Goal: Information Seeking & Learning: Learn about a topic

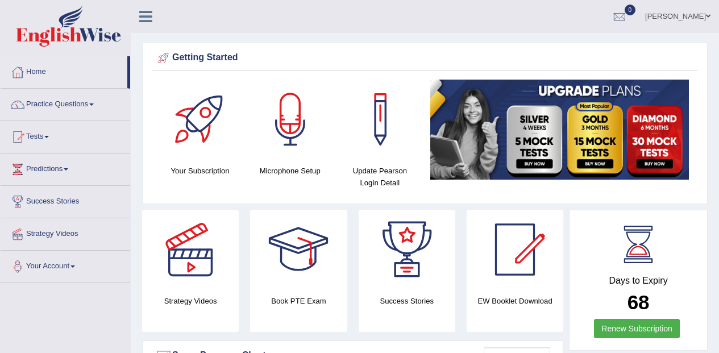
click at [86, 108] on link "Practice Questions" at bounding box center [66, 103] width 130 height 28
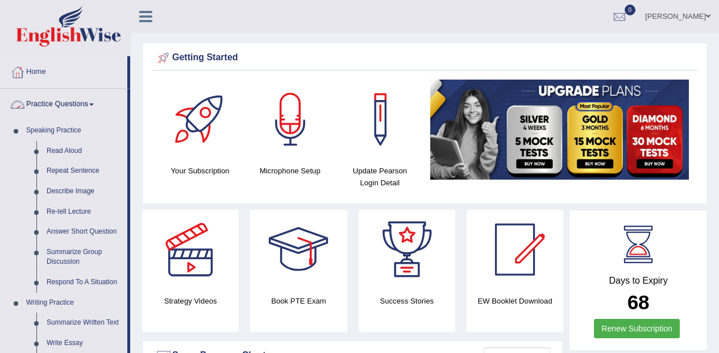
click at [69, 149] on link "Read Aloud" at bounding box center [84, 151] width 86 height 20
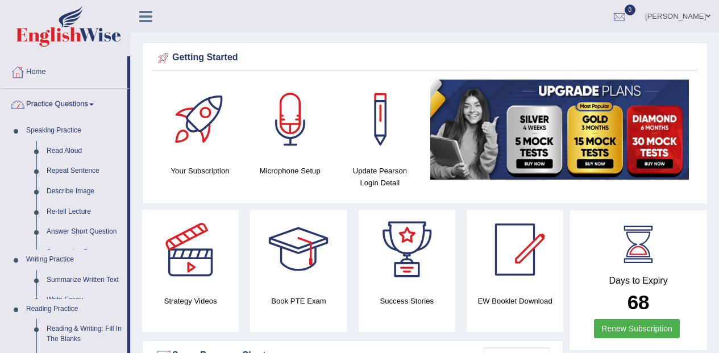
click at [75, 144] on link "Read Aloud" at bounding box center [84, 151] width 86 height 20
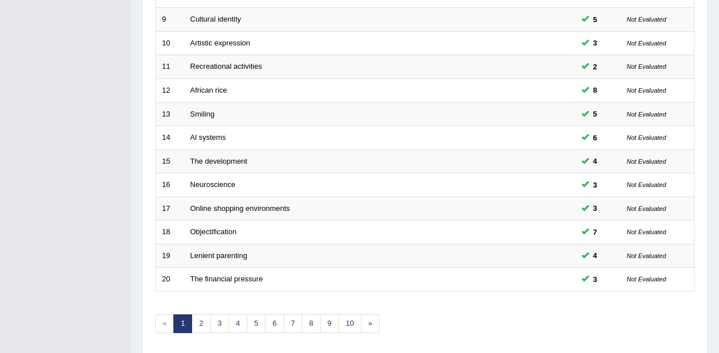
scroll to position [400, 0]
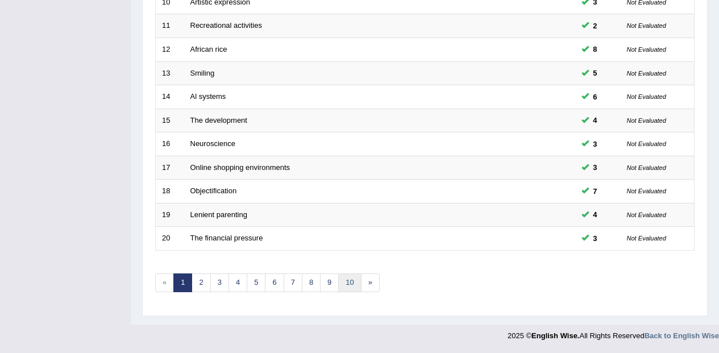
click at [356, 284] on link "10" at bounding box center [349, 282] width 23 height 19
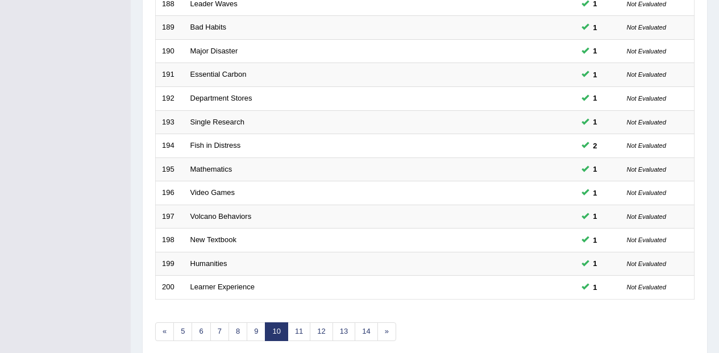
scroll to position [400, 0]
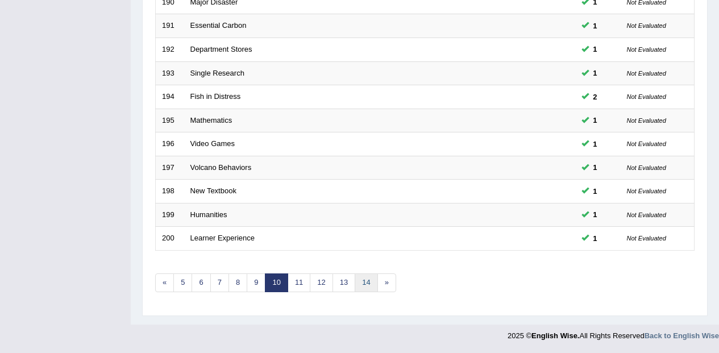
click at [367, 280] on link "14" at bounding box center [366, 282] width 23 height 19
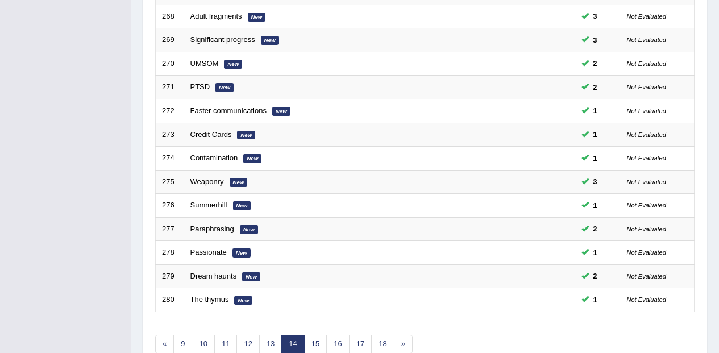
scroll to position [400, 0]
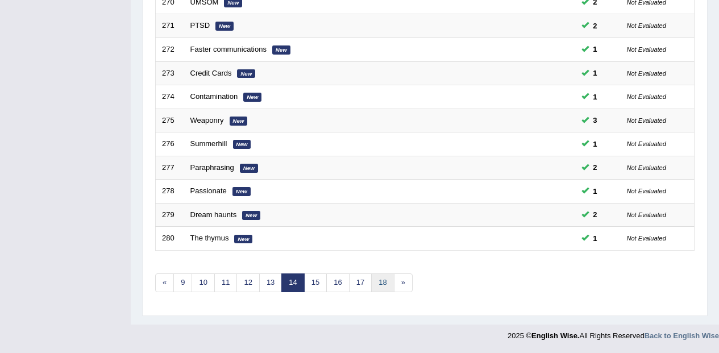
click at [386, 289] on link "18" at bounding box center [382, 282] width 23 height 19
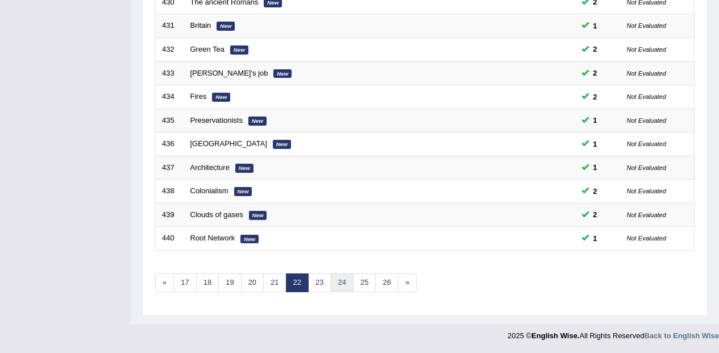
click at [340, 281] on link "24" at bounding box center [342, 282] width 23 height 19
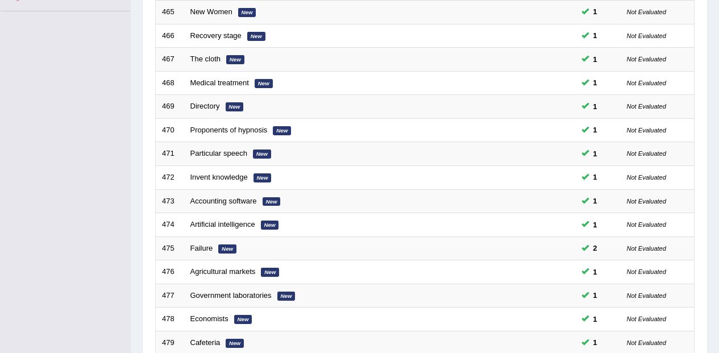
scroll to position [400, 0]
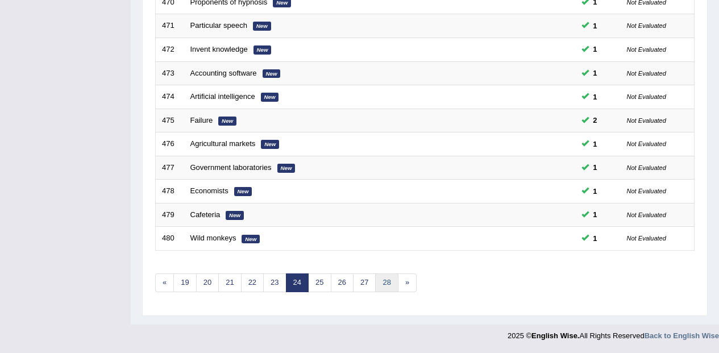
click at [385, 281] on link "28" at bounding box center [386, 282] width 23 height 19
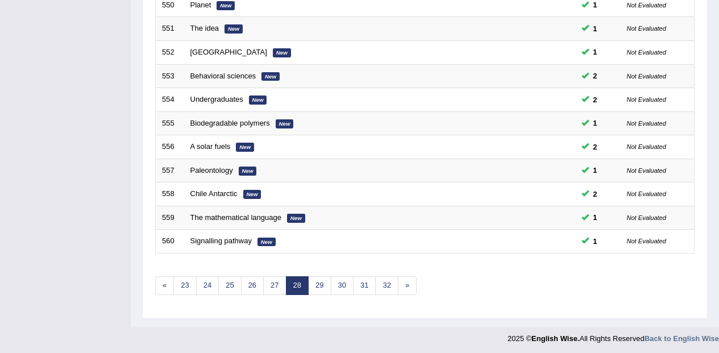
scroll to position [400, 0]
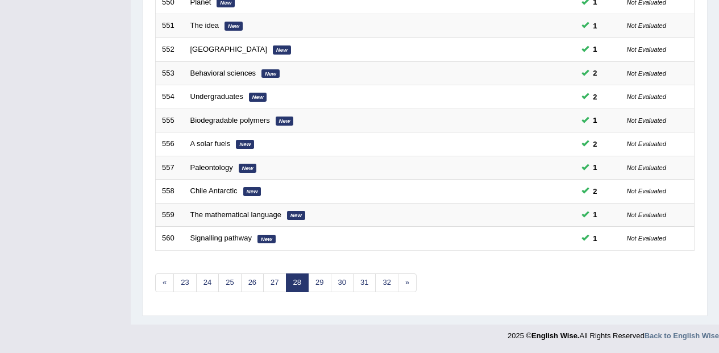
click at [340, 285] on link "30" at bounding box center [342, 282] width 23 height 19
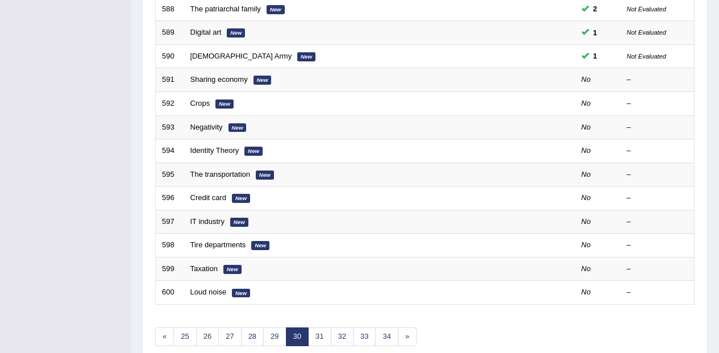
scroll to position [346, 0]
click at [230, 81] on link "Sharing economy" at bounding box center [218, 79] width 57 height 9
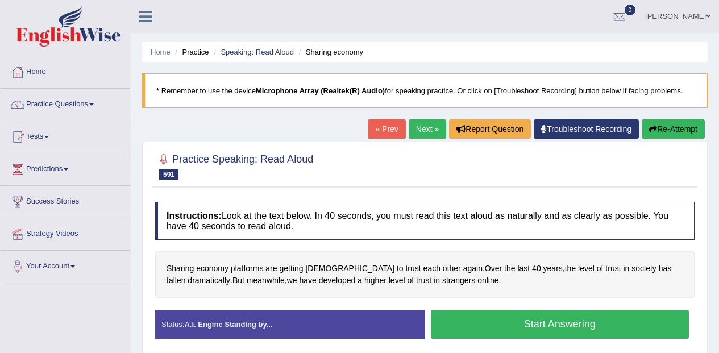
click at [570, 334] on button "Start Answering" at bounding box center [560, 324] width 259 height 29
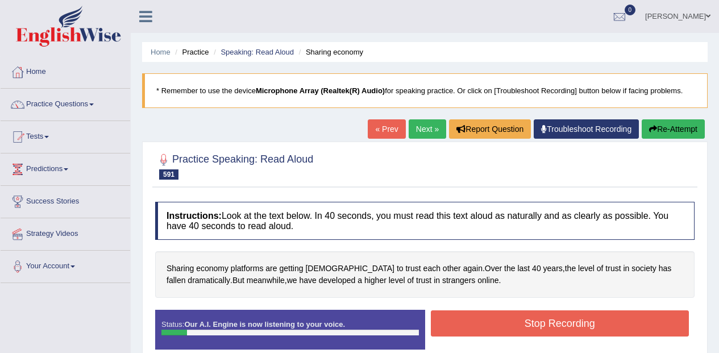
click at [563, 327] on button "Stop Recording" at bounding box center [560, 323] width 259 height 26
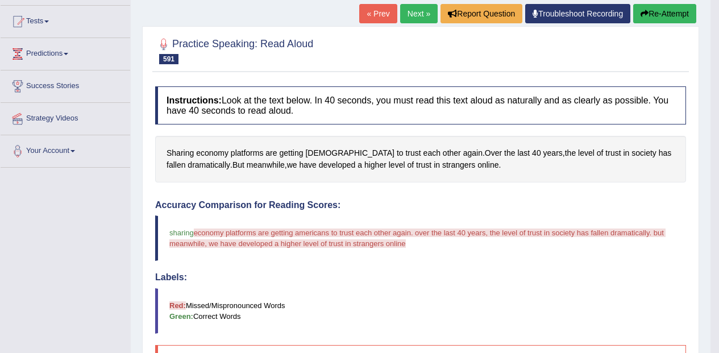
scroll to position [112, 0]
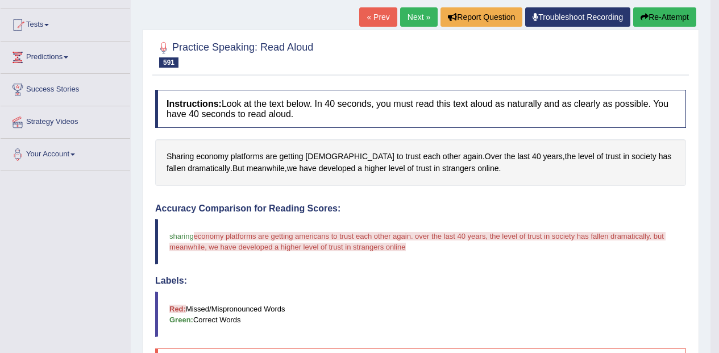
click at [686, 23] on button "Re-Attempt" at bounding box center [664, 16] width 63 height 19
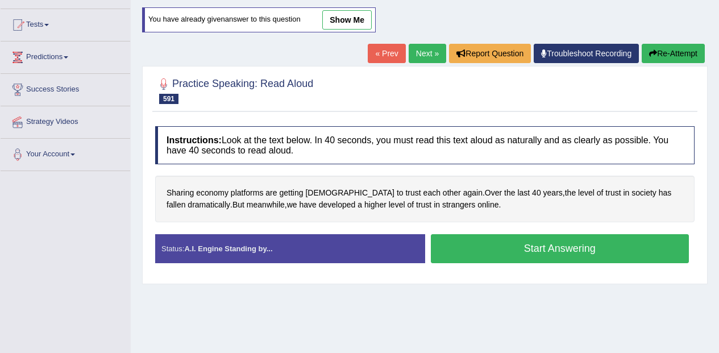
click at [534, 245] on button "Start Answering" at bounding box center [560, 248] width 259 height 29
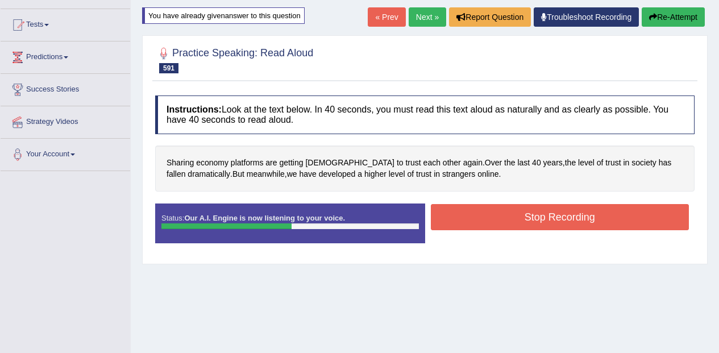
click at [571, 212] on button "Stop Recording" at bounding box center [560, 217] width 259 height 26
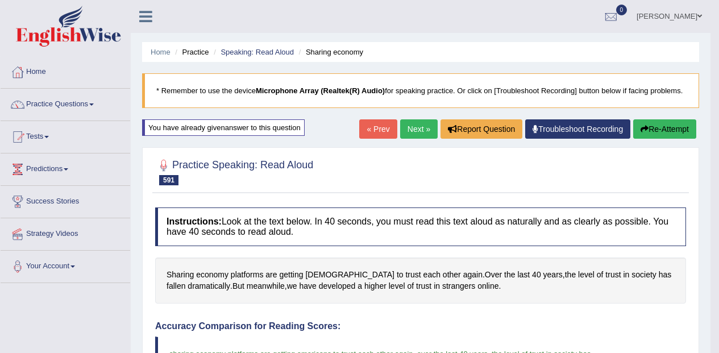
click at [420, 136] on link "Next »" at bounding box center [419, 128] width 38 height 19
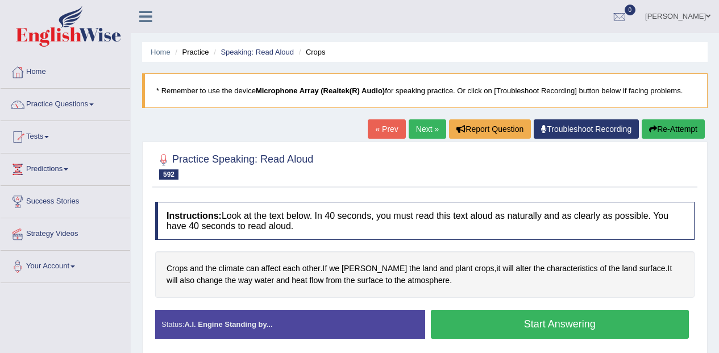
click at [517, 318] on button "Start Answering" at bounding box center [560, 324] width 259 height 29
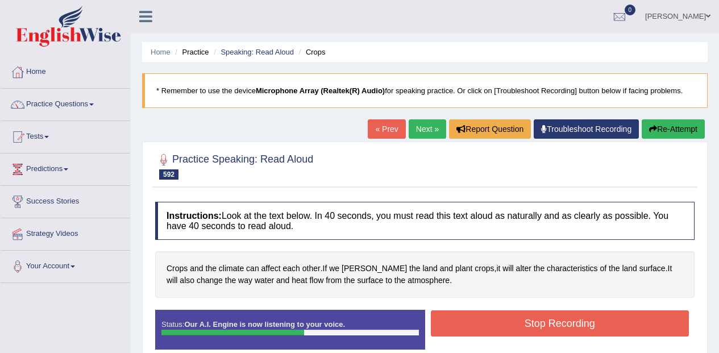
click at [567, 325] on button "Stop Recording" at bounding box center [560, 323] width 259 height 26
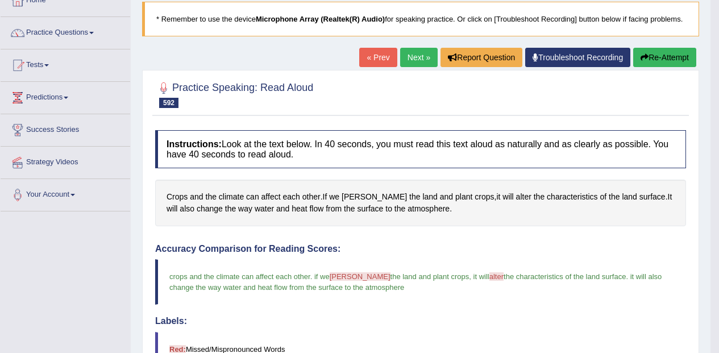
scroll to position [72, 0]
click at [404, 55] on link "Next »" at bounding box center [419, 57] width 38 height 19
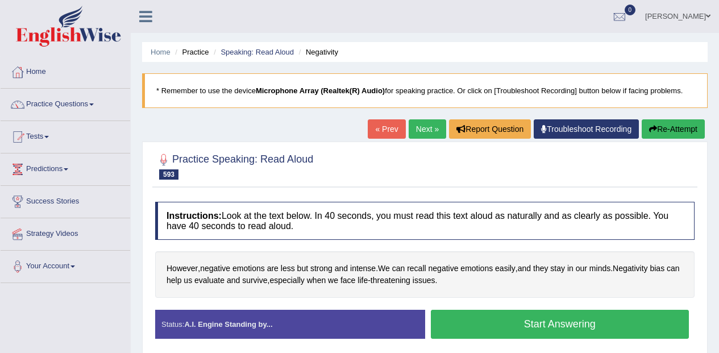
click at [596, 322] on button "Start Answering" at bounding box center [560, 324] width 259 height 29
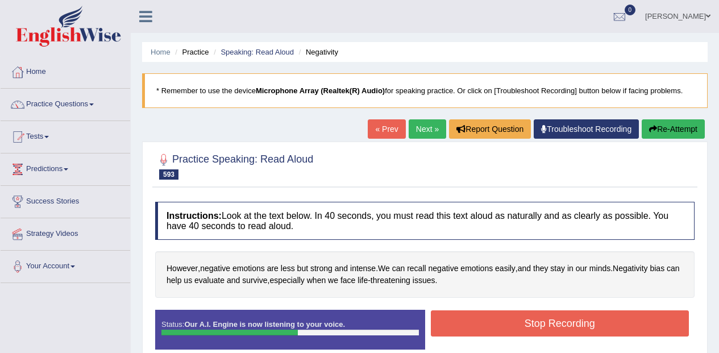
click at [623, 325] on button "Stop Recording" at bounding box center [560, 323] width 259 height 26
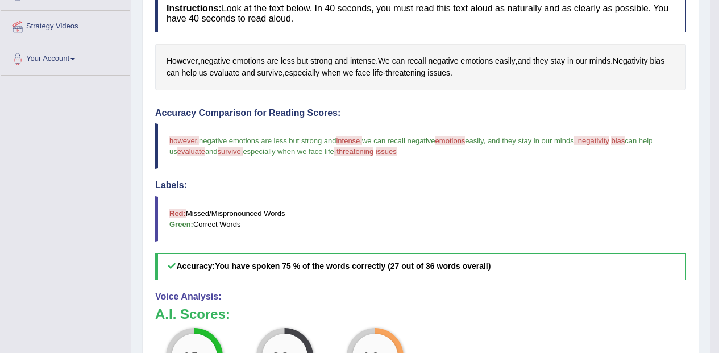
scroll to position [160, 0]
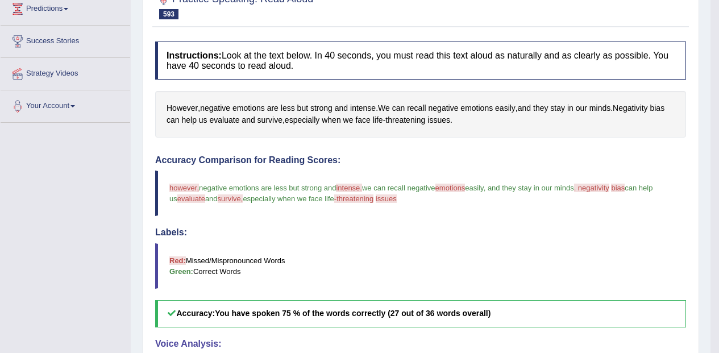
click at [368, 113] on span "intense" at bounding box center [363, 108] width 26 height 12
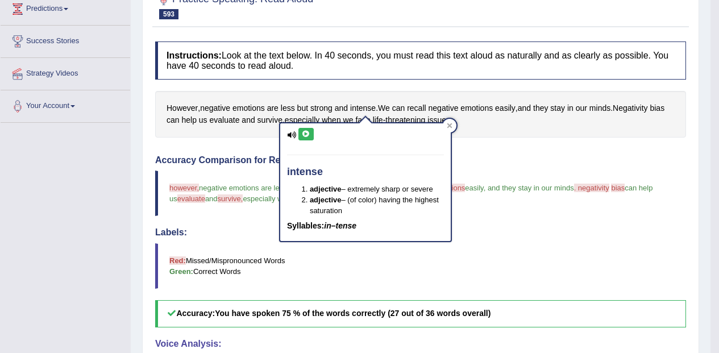
click at [306, 131] on icon at bounding box center [306, 134] width 9 height 7
click at [449, 125] on icon at bounding box center [449, 125] width 5 height 5
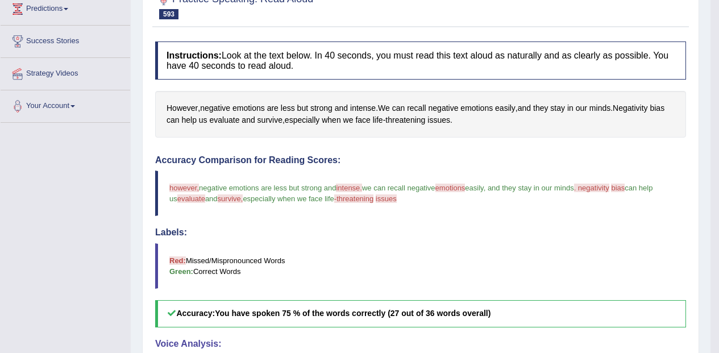
click at [491, 106] on span "emotions" at bounding box center [476, 108] width 32 height 12
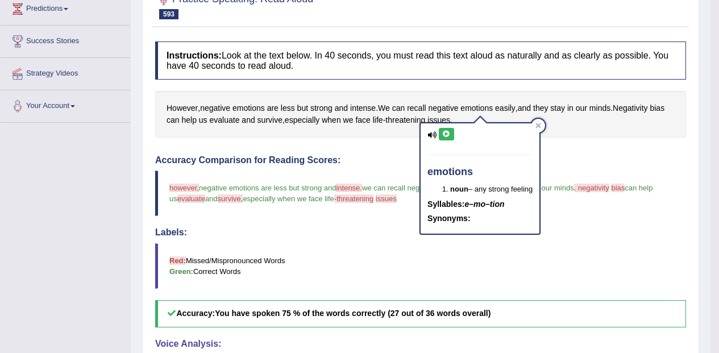
click at [447, 132] on icon at bounding box center [446, 134] width 9 height 7
click at [644, 137] on div "However , negative emotions are less but strong and intense . We can recall neg…" at bounding box center [420, 114] width 531 height 46
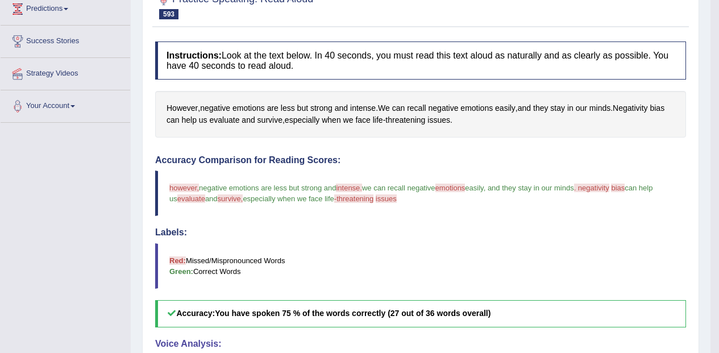
click at [647, 104] on span "Negativity" at bounding box center [630, 108] width 35 height 12
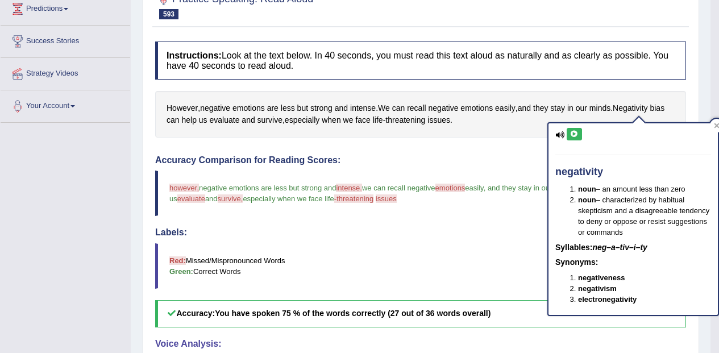
click at [576, 132] on icon at bounding box center [574, 134] width 9 height 7
click at [671, 115] on div "negativity noun – an amount less than zero noun – characterized by habitual ske…" at bounding box center [633, 215] width 172 height 201
click at [664, 108] on span "bias" at bounding box center [657, 108] width 15 height 12
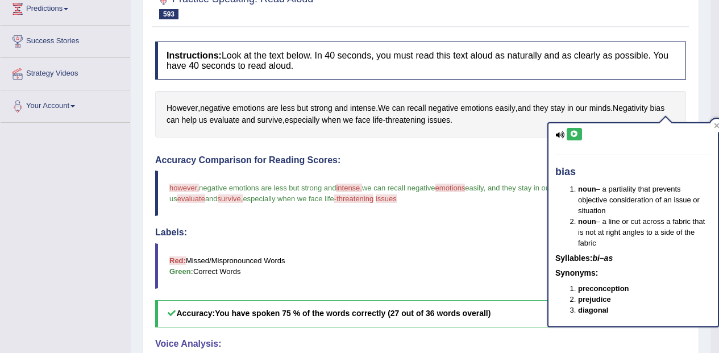
click at [576, 134] on icon at bounding box center [574, 134] width 9 height 7
click at [226, 119] on span "evaluate" at bounding box center [225, 120] width 30 height 12
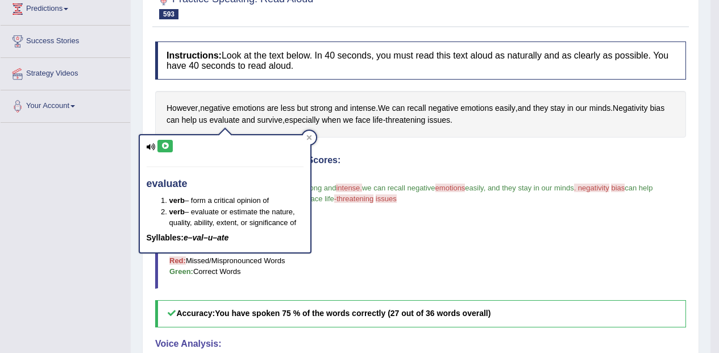
click at [163, 147] on icon at bounding box center [165, 146] width 9 height 7
click at [309, 137] on icon at bounding box center [308, 137] width 5 height 5
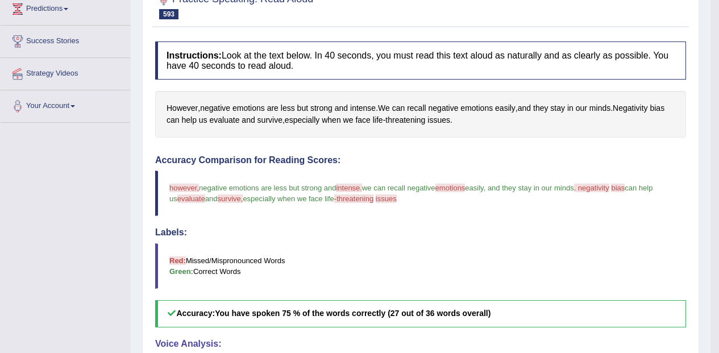
click at [405, 124] on span "threatening" at bounding box center [405, 120] width 40 height 12
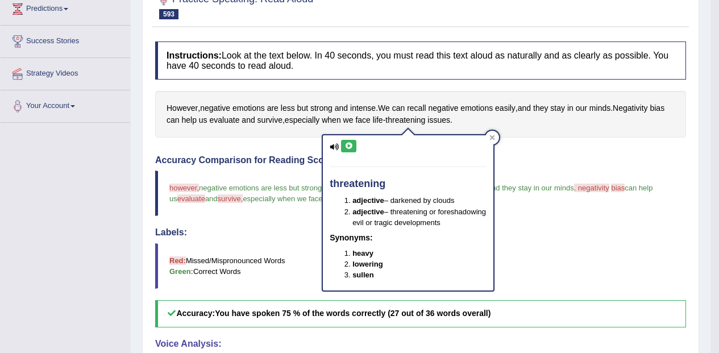
click at [351, 144] on icon at bounding box center [348, 146] width 9 height 7
click at [497, 133] on div at bounding box center [492, 138] width 14 height 14
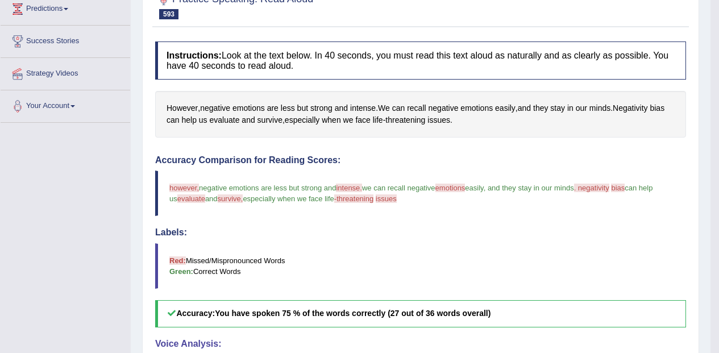
click at [273, 123] on span "survive" at bounding box center [269, 120] width 25 height 12
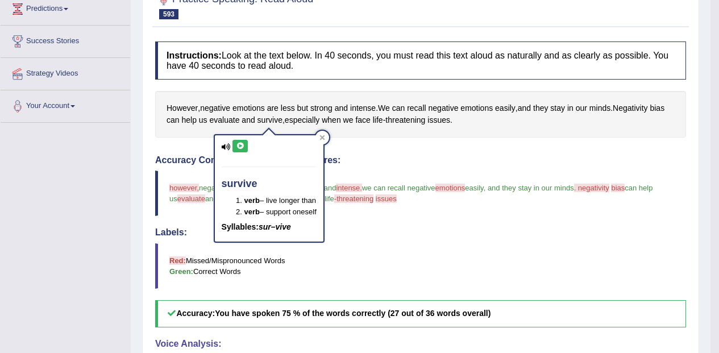
click at [242, 143] on icon at bounding box center [240, 146] width 9 height 7
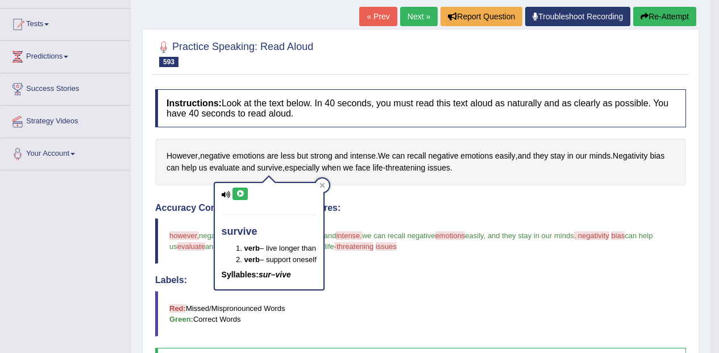
scroll to position [0, 0]
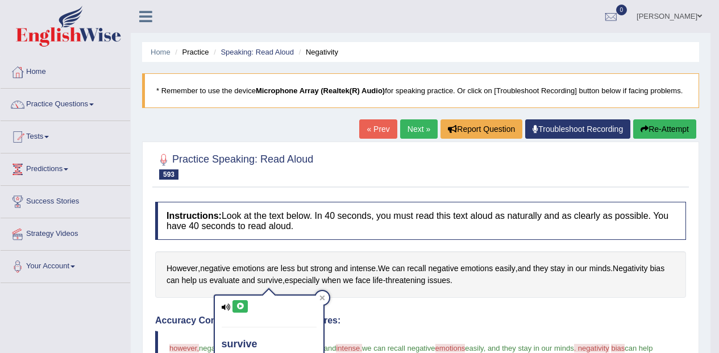
click at [417, 122] on link "Next »" at bounding box center [419, 128] width 38 height 19
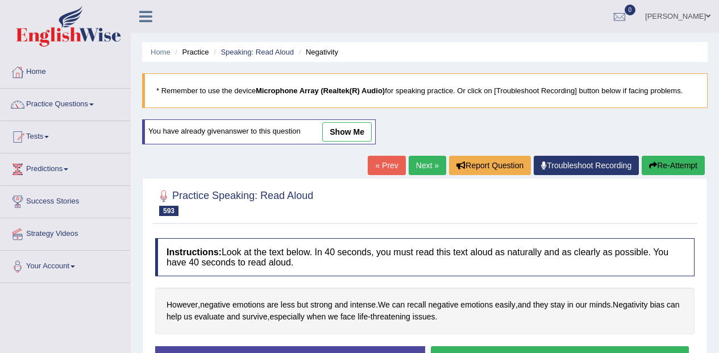
click at [652, 165] on icon "button" at bounding box center [653, 165] width 8 height 8
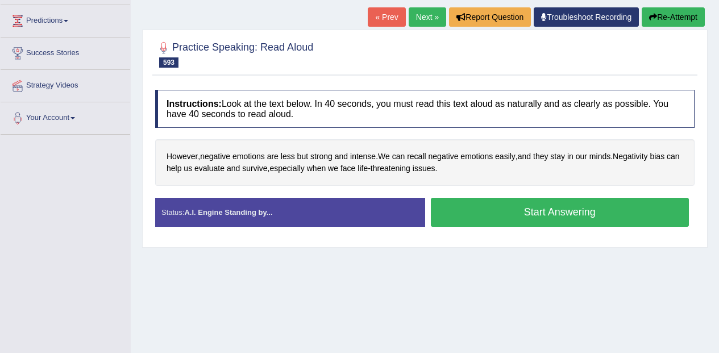
scroll to position [149, 0]
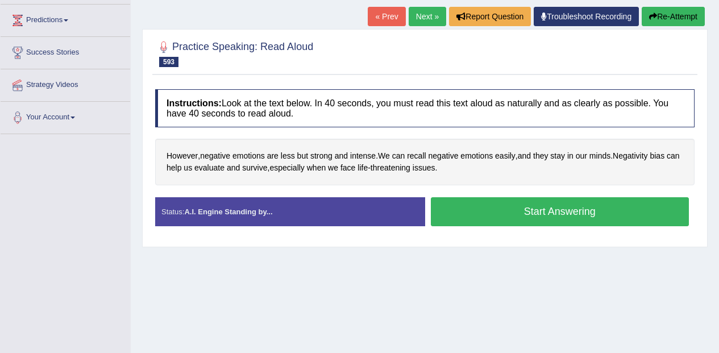
click at [594, 209] on button "Start Answering" at bounding box center [560, 211] width 259 height 29
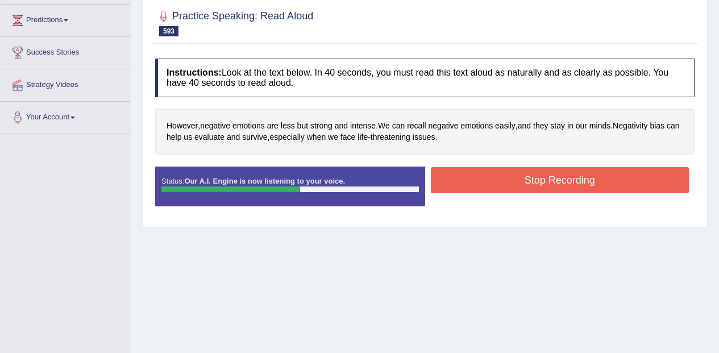
click at [584, 173] on button "Stop Recording" at bounding box center [560, 180] width 259 height 26
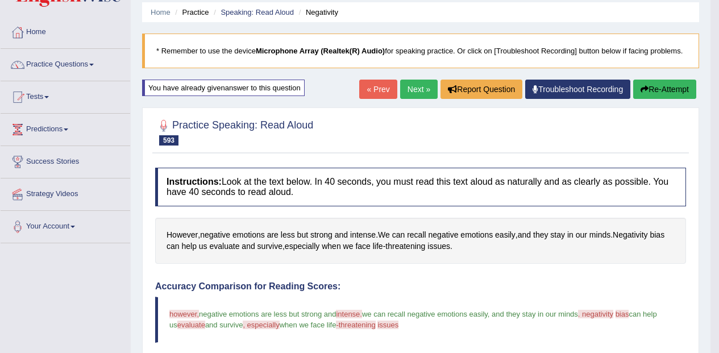
scroll to position [0, 0]
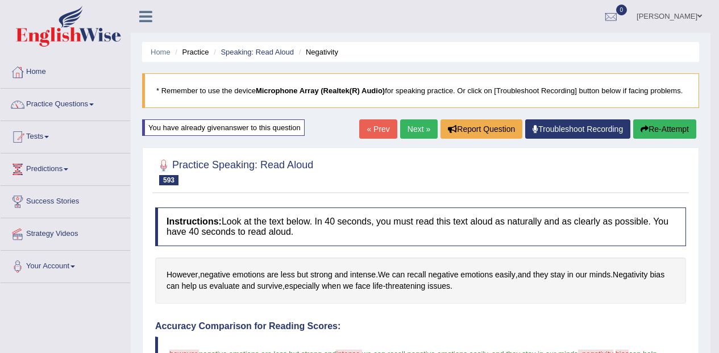
click at [423, 123] on link "Next »" at bounding box center [419, 128] width 38 height 19
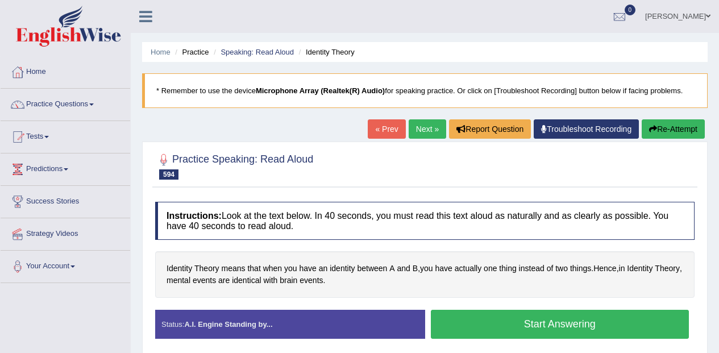
click at [634, 342] on div "Stop Recording" at bounding box center [560, 342] width 270 height 1
click at [635, 320] on button "Start Answering" at bounding box center [560, 324] width 259 height 29
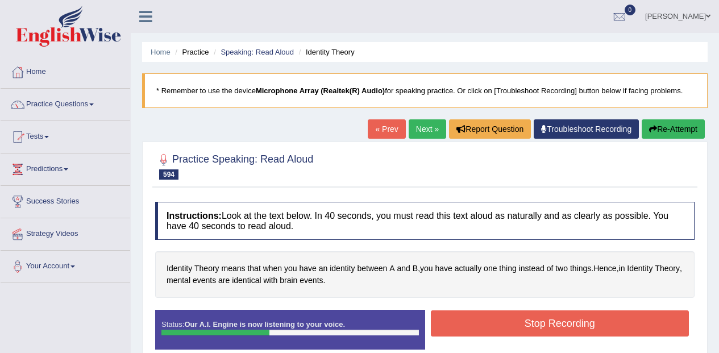
click at [644, 322] on button "Stop Recording" at bounding box center [560, 323] width 259 height 26
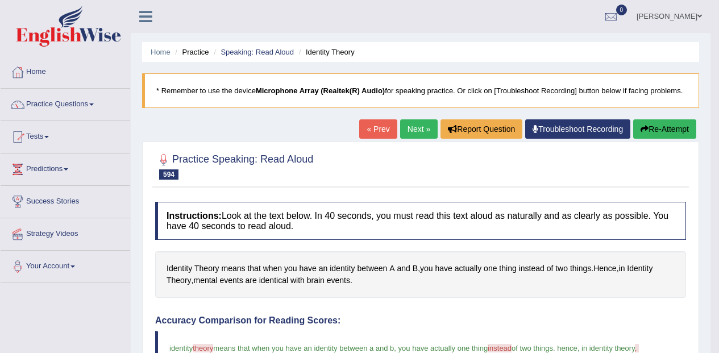
click at [417, 126] on link "Next »" at bounding box center [419, 128] width 38 height 19
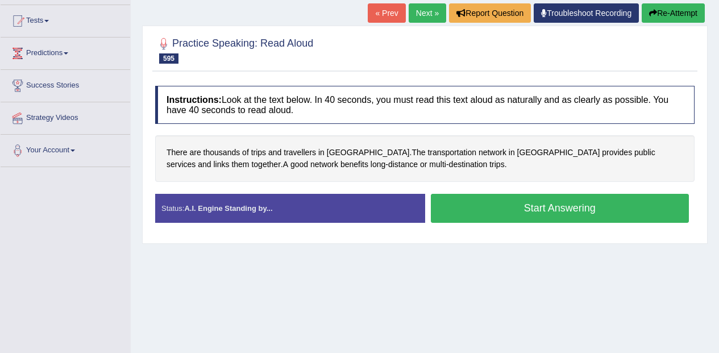
click at [538, 209] on button "Start Answering" at bounding box center [560, 208] width 259 height 29
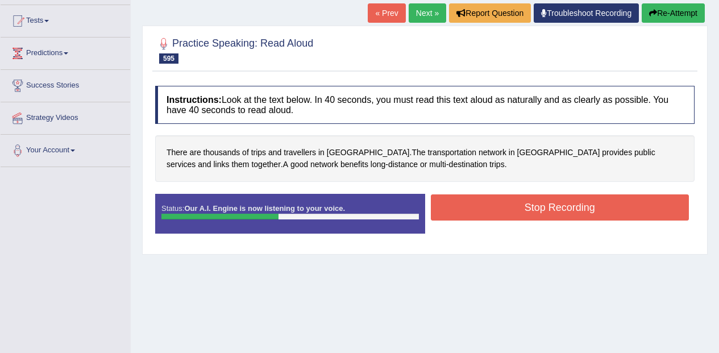
click at [585, 203] on button "Stop Recording" at bounding box center [560, 207] width 259 height 26
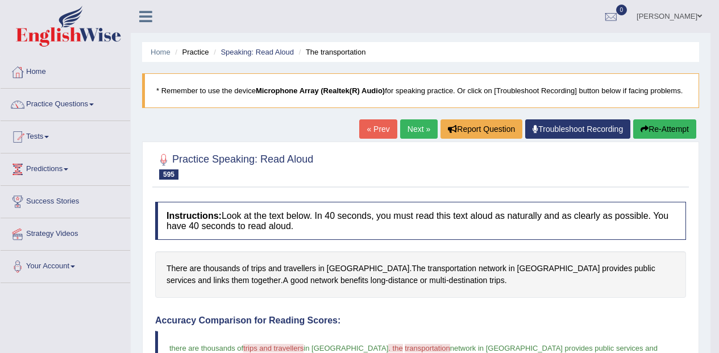
click at [416, 134] on link "Next »" at bounding box center [419, 128] width 38 height 19
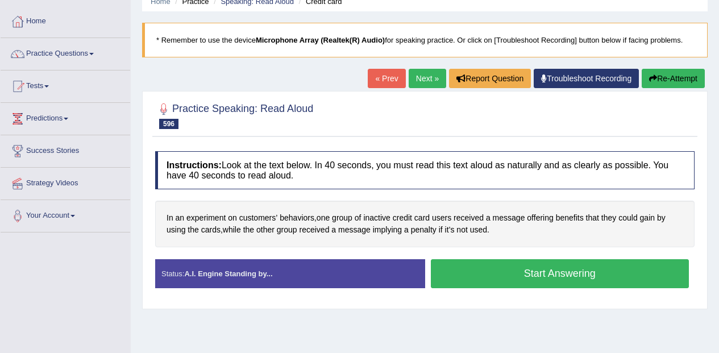
scroll to position [88, 0]
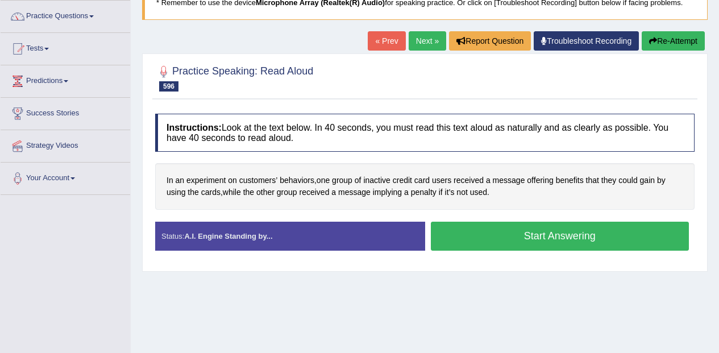
click at [625, 231] on button "Start Answering" at bounding box center [560, 236] width 259 height 29
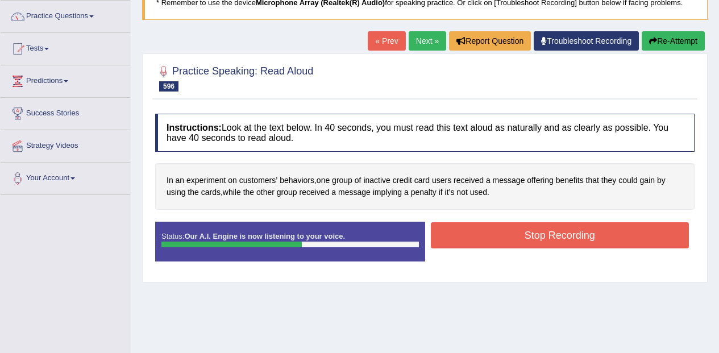
click at [588, 235] on button "Stop Recording" at bounding box center [560, 235] width 259 height 26
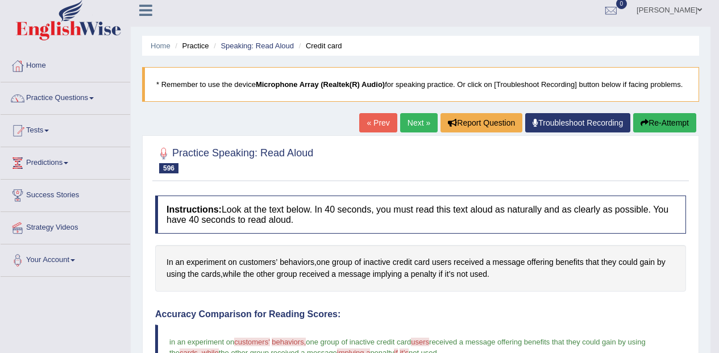
scroll to position [0, 0]
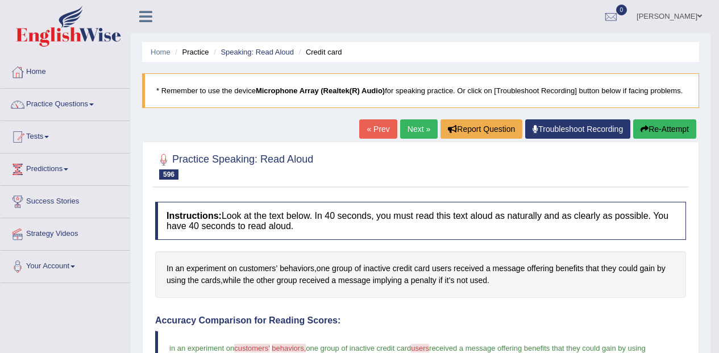
click at [409, 125] on link "Next »" at bounding box center [419, 128] width 38 height 19
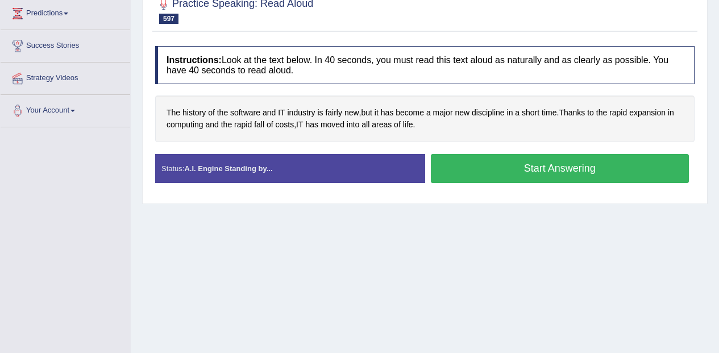
click at [524, 167] on button "Start Answering" at bounding box center [560, 168] width 259 height 29
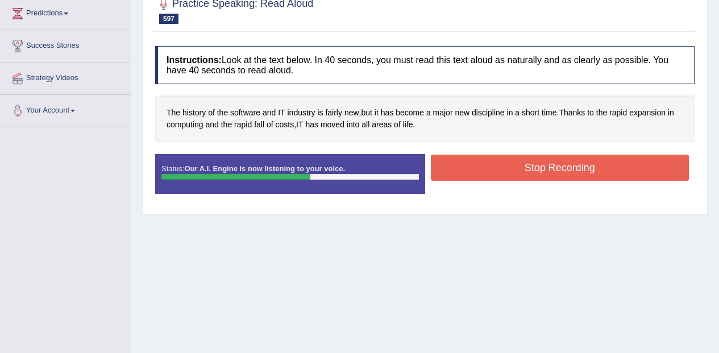
click at [551, 170] on button "Stop Recording" at bounding box center [560, 168] width 259 height 26
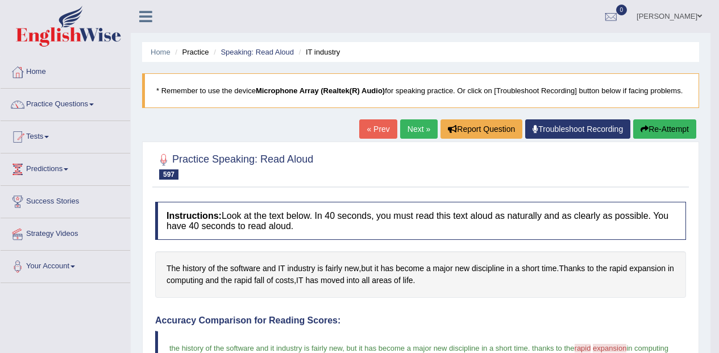
click at [417, 127] on link "Next »" at bounding box center [419, 128] width 38 height 19
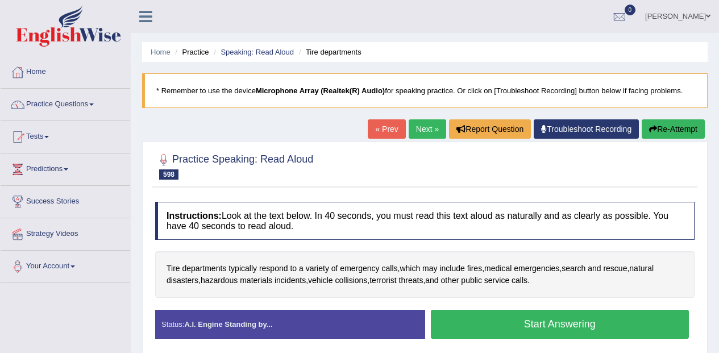
click at [177, 267] on span "Tire" at bounding box center [174, 269] width 14 height 12
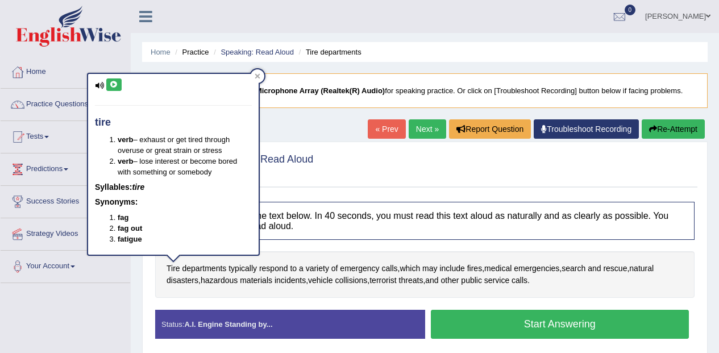
click at [117, 78] on div "tire verb – exhaust or get tired through overuse or great strain or stress verb…" at bounding box center [173, 164] width 171 height 181
click at [117, 84] on icon at bounding box center [114, 84] width 9 height 7
click at [114, 85] on icon at bounding box center [114, 84] width 9 height 7
click at [625, 319] on button "Start Answering" at bounding box center [560, 324] width 259 height 29
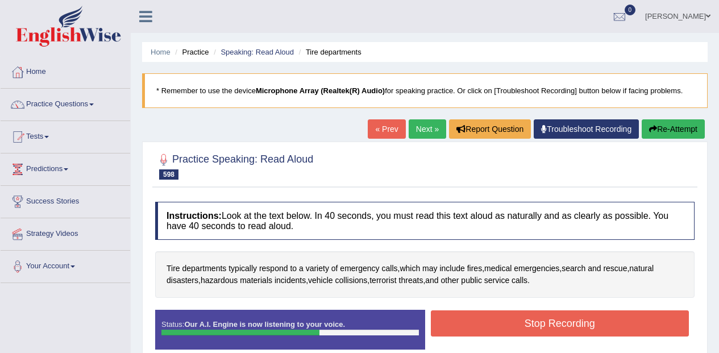
click at [617, 317] on button "Stop Recording" at bounding box center [560, 323] width 259 height 26
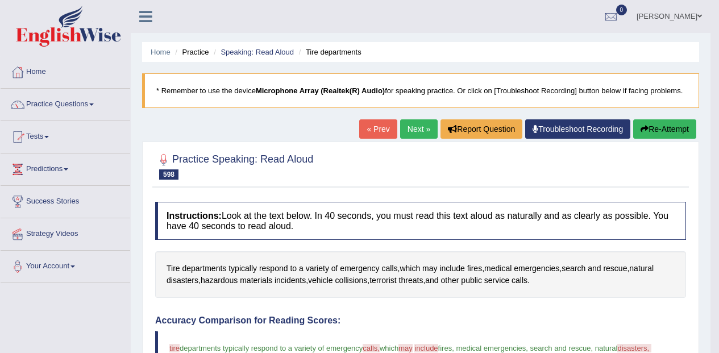
click at [418, 127] on link "Next »" at bounding box center [419, 128] width 38 height 19
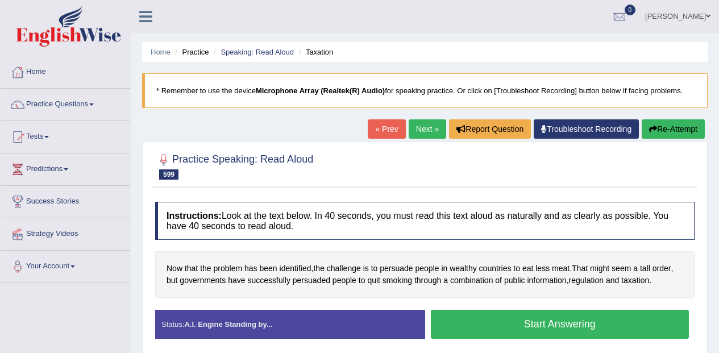
click at [598, 327] on button "Start Answering" at bounding box center [560, 324] width 259 height 29
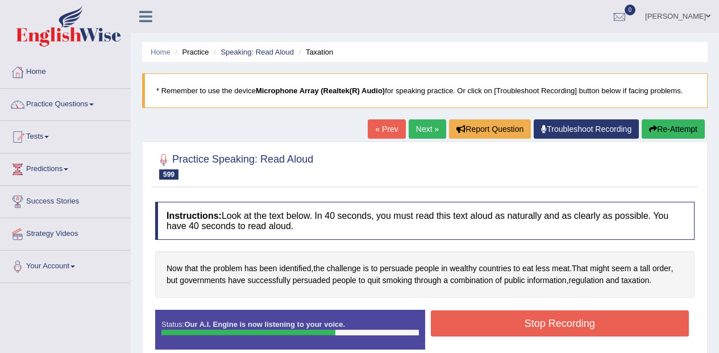
click at [641, 323] on button "Stop Recording" at bounding box center [560, 323] width 259 height 26
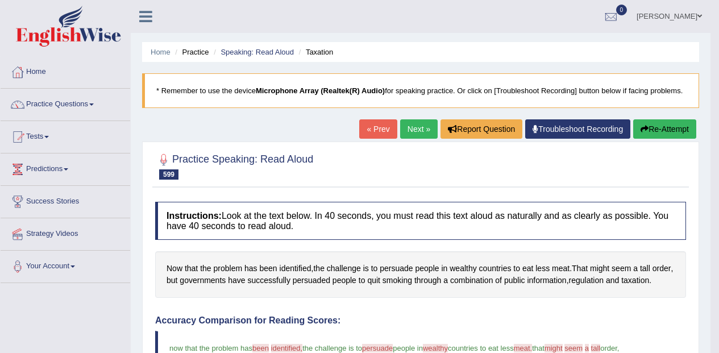
click at [410, 129] on link "Next »" at bounding box center [419, 128] width 38 height 19
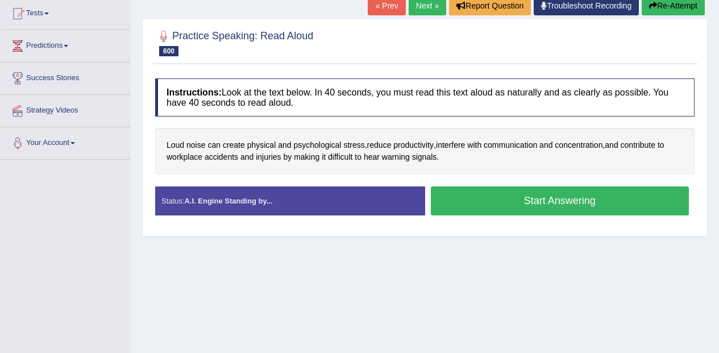
click at [552, 195] on button "Start Answering" at bounding box center [560, 200] width 259 height 29
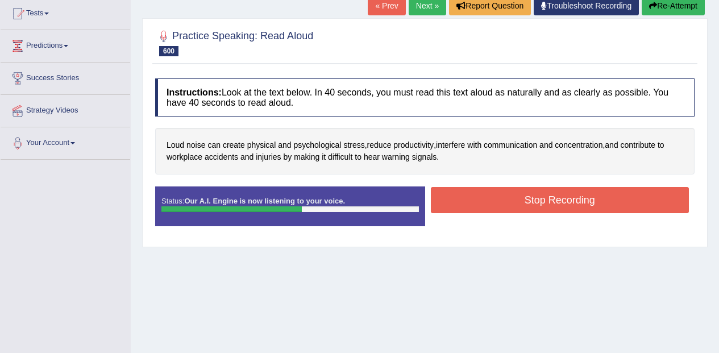
click at [620, 201] on button "Stop Recording" at bounding box center [560, 200] width 259 height 26
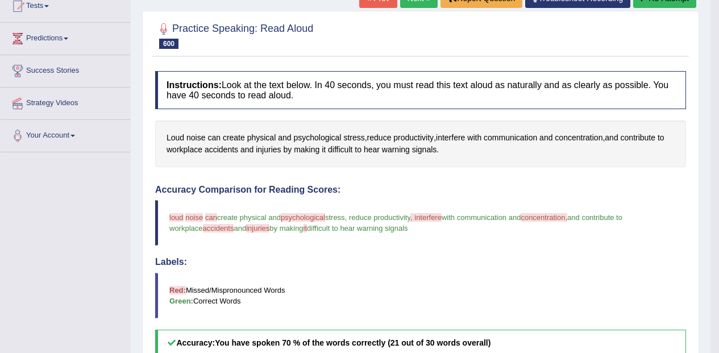
scroll to position [126, 0]
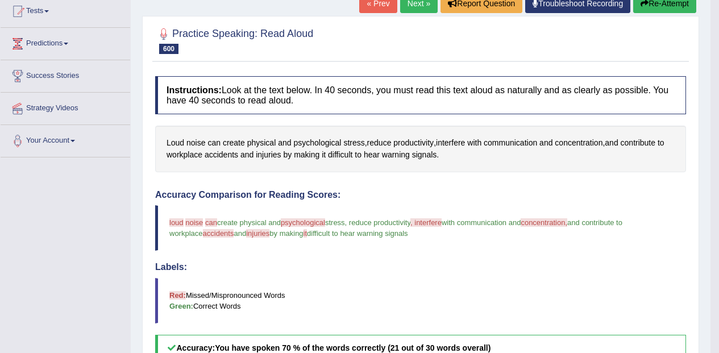
click at [670, 6] on button "Re-Attempt" at bounding box center [664, 3] width 63 height 19
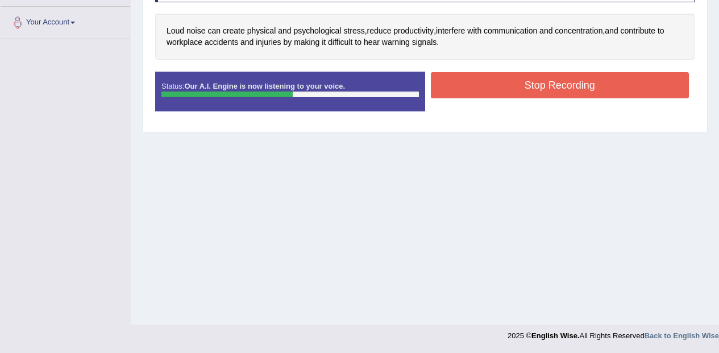
click at [601, 86] on button "Stop Recording" at bounding box center [560, 85] width 259 height 26
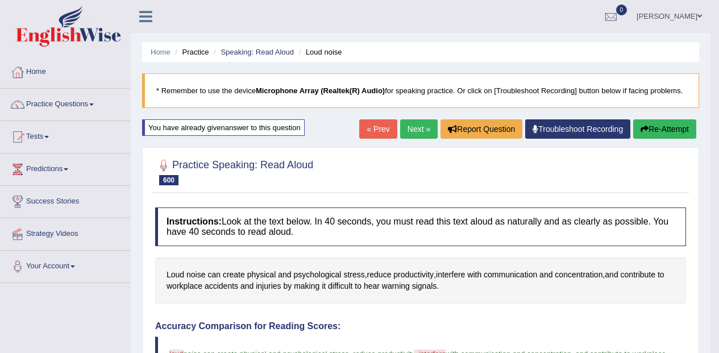
click at [422, 130] on link "Next »" at bounding box center [419, 128] width 38 height 19
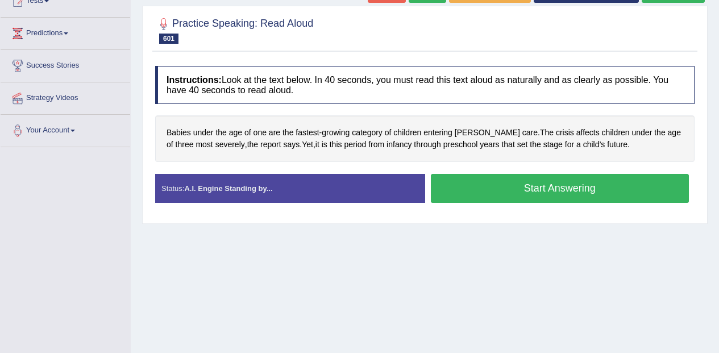
click at [500, 182] on button "Start Answering" at bounding box center [560, 188] width 259 height 29
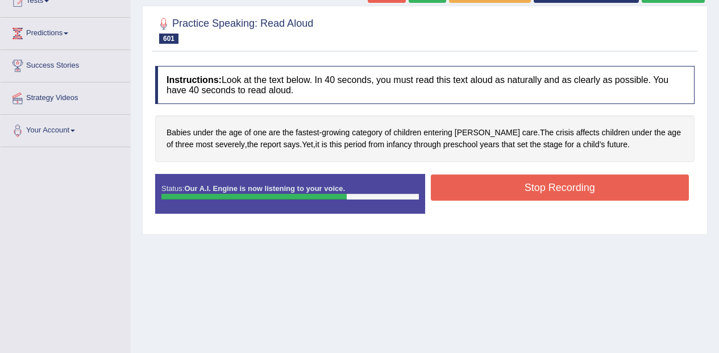
click at [638, 192] on button "Stop Recording" at bounding box center [560, 188] width 259 height 26
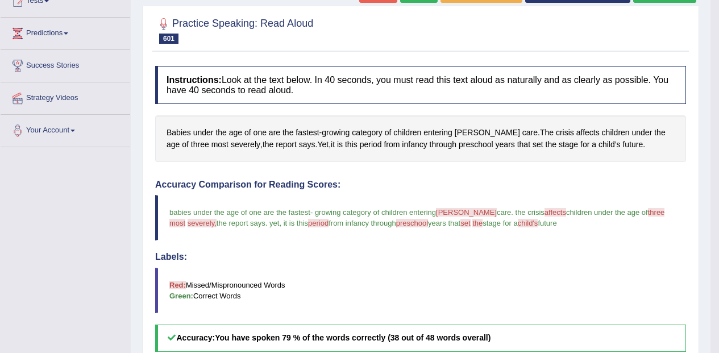
click at [625, 261] on h4 "Labels:" at bounding box center [420, 257] width 531 height 10
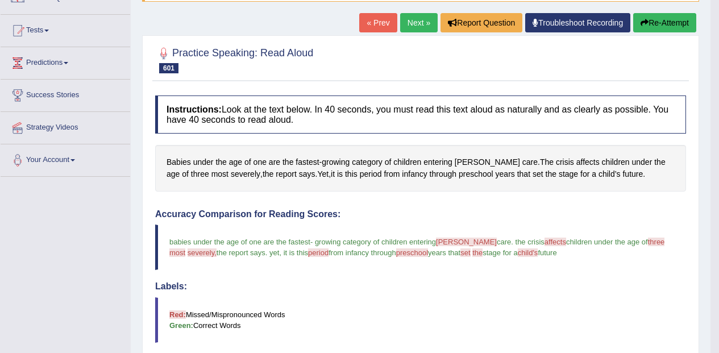
scroll to position [106, 0]
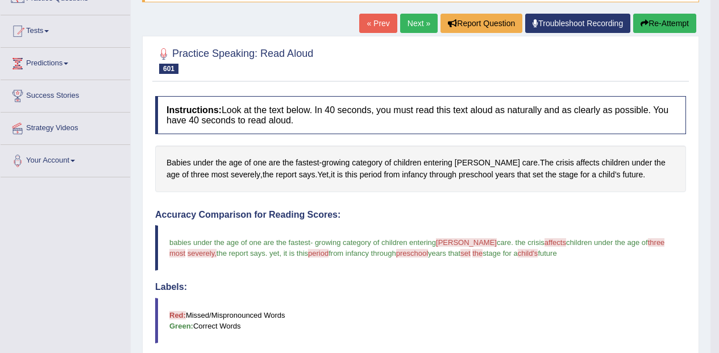
click at [424, 29] on link "Next »" at bounding box center [419, 23] width 38 height 19
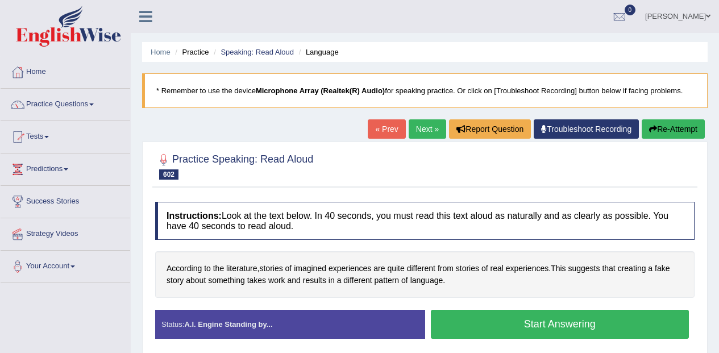
click at [537, 323] on button "Start Answering" at bounding box center [560, 324] width 259 height 29
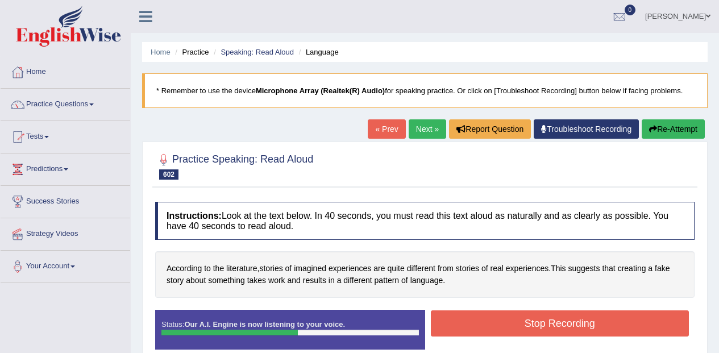
click at [524, 310] on div "Start Answering" at bounding box center [560, 310] width 270 height 1
click at [526, 326] on button "Stop Recording" at bounding box center [560, 323] width 259 height 26
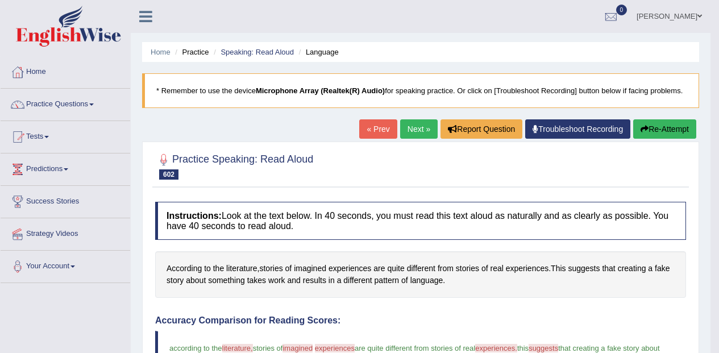
click at [57, 103] on link "Practice Questions" at bounding box center [66, 103] width 130 height 28
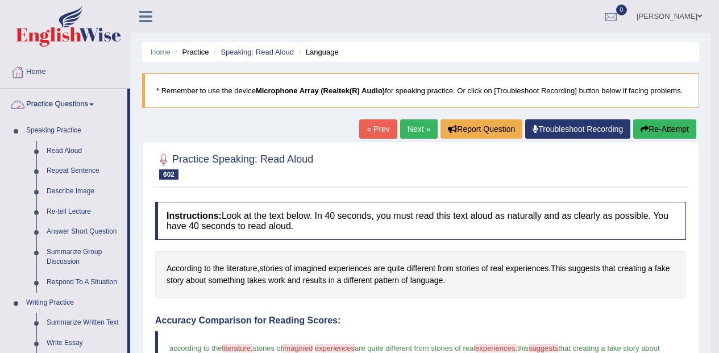
click at [96, 168] on link "Repeat Sentence" at bounding box center [84, 171] width 86 height 20
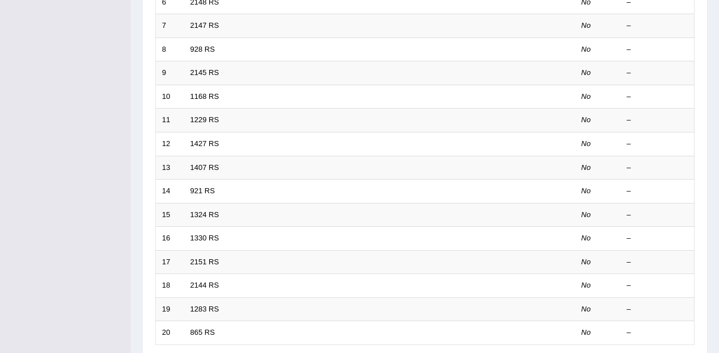
scroll to position [400, 0]
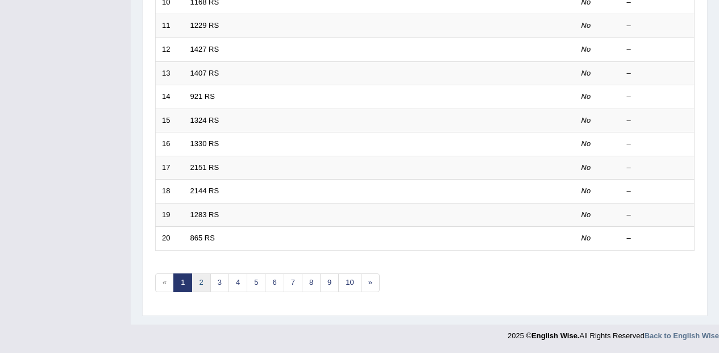
click at [197, 292] on link "2" at bounding box center [201, 282] width 19 height 19
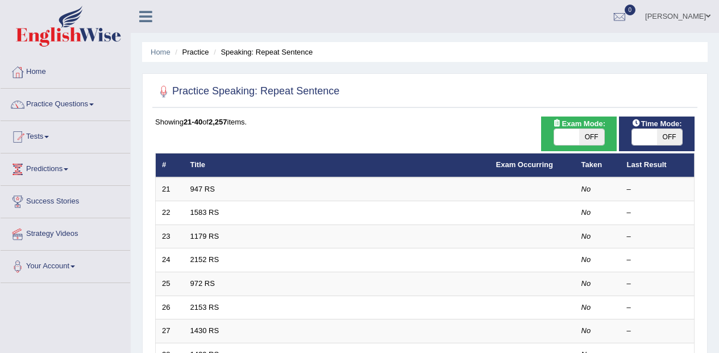
click at [81, 99] on link "Practice Questions" at bounding box center [66, 103] width 130 height 28
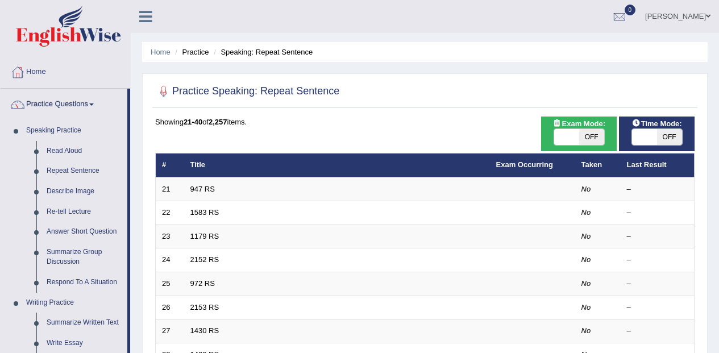
click at [85, 175] on link "Repeat Sentence" at bounding box center [84, 171] width 86 height 20
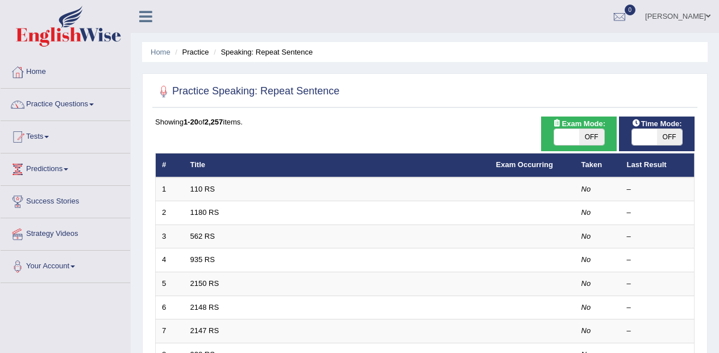
click at [208, 189] on link "110 RS" at bounding box center [202, 189] width 24 height 9
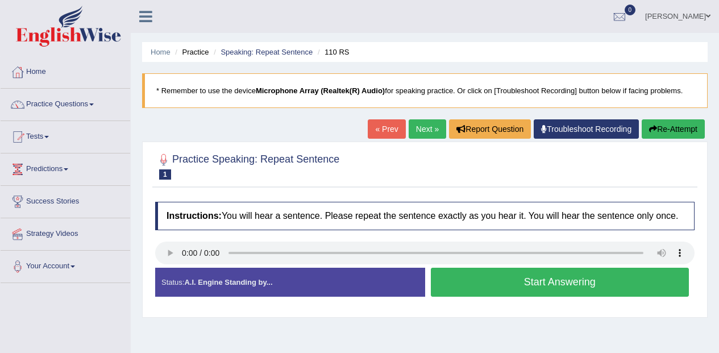
click at [164, 268] on div "Created with Highcharts 7.1.2 Too low Too high Time Pitch meter: 0 2.5 5 7.5 10" at bounding box center [287, 267] width 276 height 1
click at [599, 286] on button "Start Answering" at bounding box center [560, 282] width 259 height 29
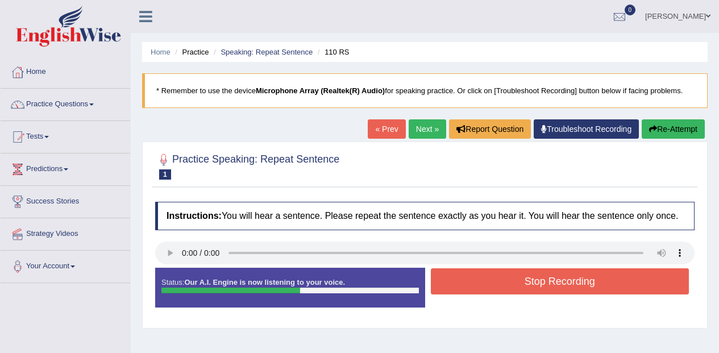
click at [589, 268] on div "Start Answering" at bounding box center [560, 268] width 270 height 1
click at [574, 280] on button "Stop Recording" at bounding box center [560, 281] width 259 height 26
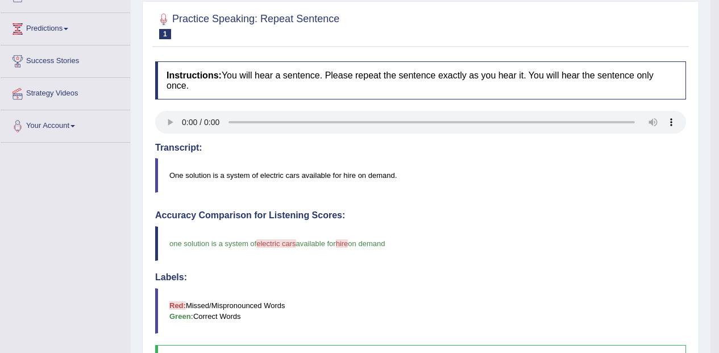
scroll to position [96, 0]
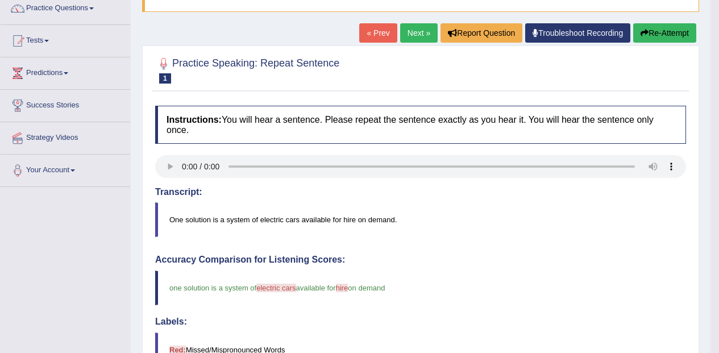
click at [404, 34] on link "Next »" at bounding box center [419, 32] width 38 height 19
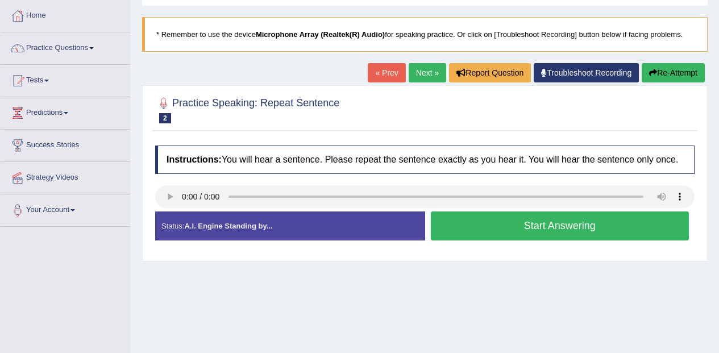
scroll to position [57, 0]
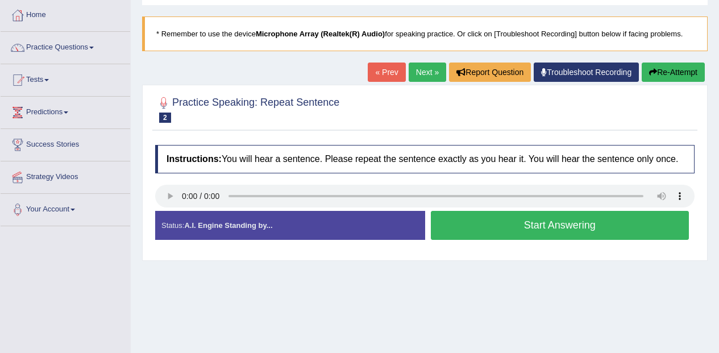
click at [616, 222] on button "Start Answering" at bounding box center [560, 225] width 259 height 29
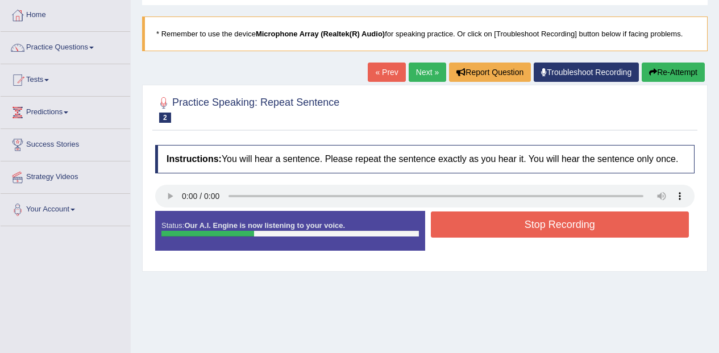
click at [620, 217] on button "Stop Recording" at bounding box center [560, 224] width 259 height 26
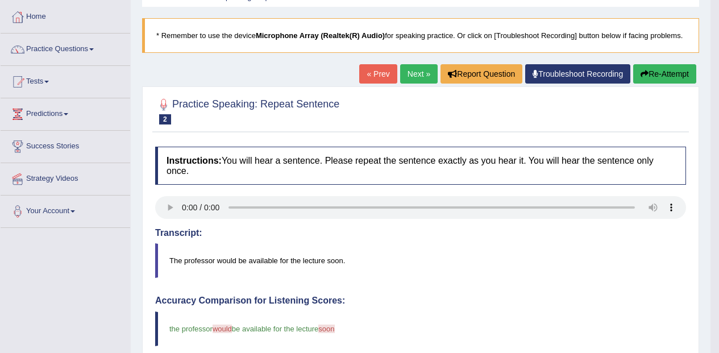
scroll to position [0, 0]
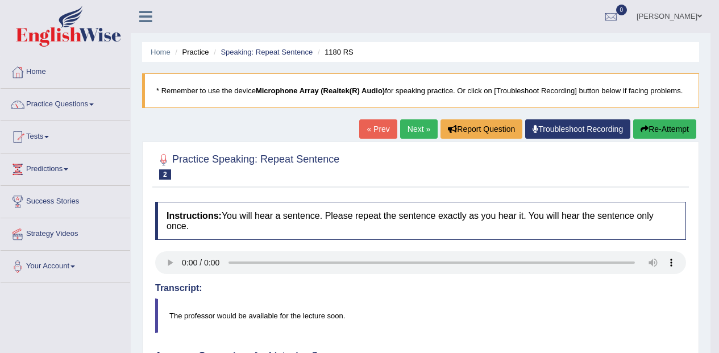
click at [421, 139] on link "Next »" at bounding box center [419, 128] width 38 height 19
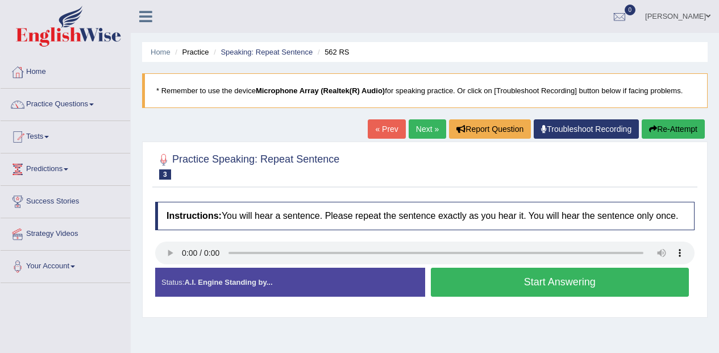
click at [177, 268] on div "Status: A.I. Engine Standing by..." at bounding box center [290, 282] width 270 height 29
click at [595, 275] on button "Start Answering" at bounding box center [560, 282] width 259 height 29
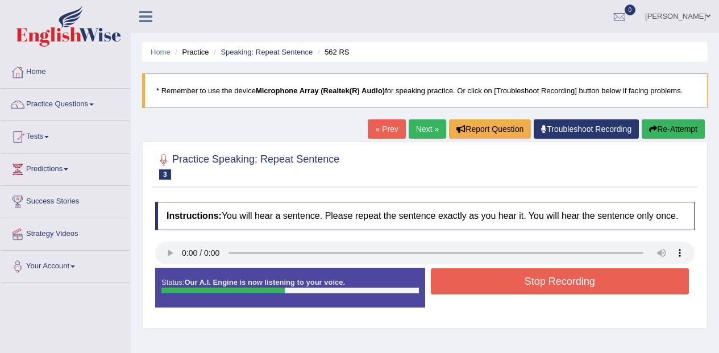
click at [560, 286] on button "Stop Recording" at bounding box center [560, 281] width 259 height 26
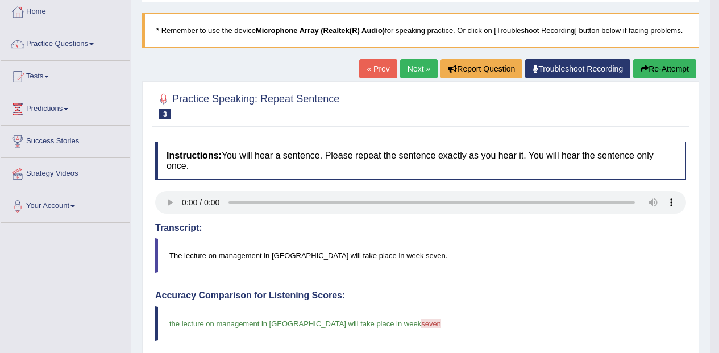
scroll to position [60, 0]
click at [408, 72] on link "Next »" at bounding box center [419, 68] width 38 height 19
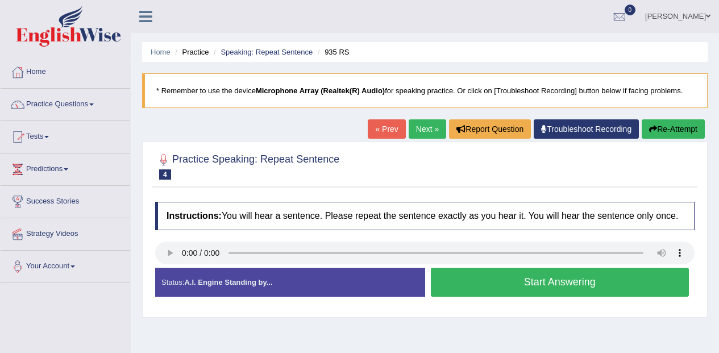
scroll to position [57, 0]
